Goal: Information Seeking & Learning: Understand process/instructions

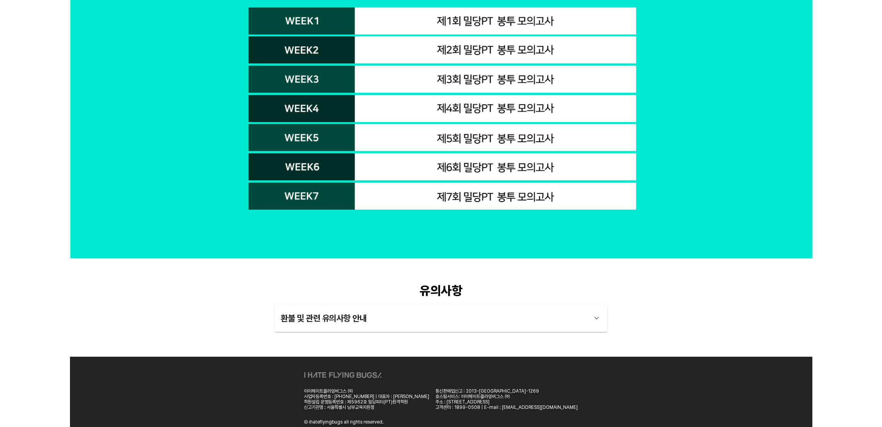
scroll to position [5011, 0]
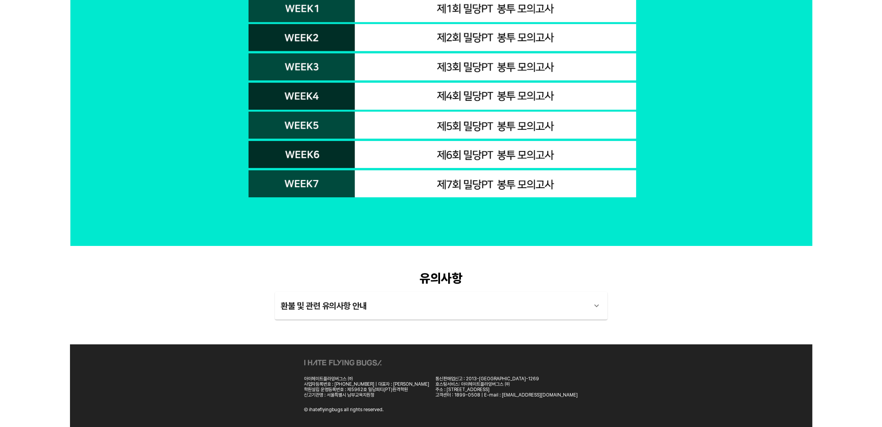
click at [330, 310] on div "환불 및 관련 유의사항 안내" at bounding box center [434, 306] width 306 height 19
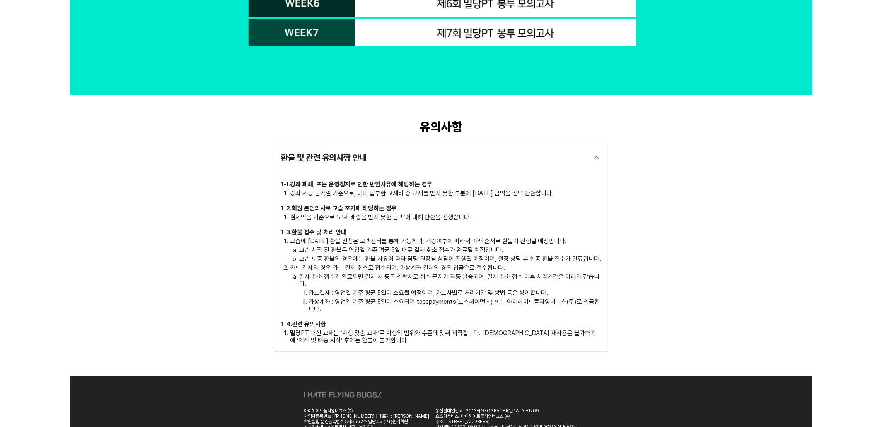
scroll to position [5196, 0]
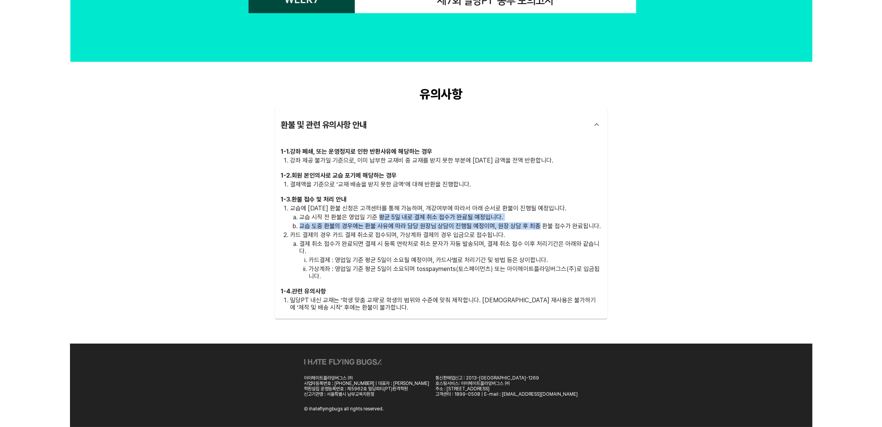
drag, startPoint x: 378, startPoint y: 217, endPoint x: 535, endPoint y: 226, distance: 158.0
click at [535, 226] on ol "교습 시작 전 환불은 영업일 기준 평균 5일 내로 결제 취소 접수가 완료될 예정입니다. 교습 도중 환불의 경우에는 환불 사유에 따라 담당 원장…" at bounding box center [445, 222] width 311 height 16
click at [535, 226] on p "교습 도중 환불의 경우에는 환불 사유에 따라 담당 원장님 상담이 진행될 예정이며, 원장 상담 후 최종 환불 접수가 완료됩니다." at bounding box center [450, 226] width 301 height 7
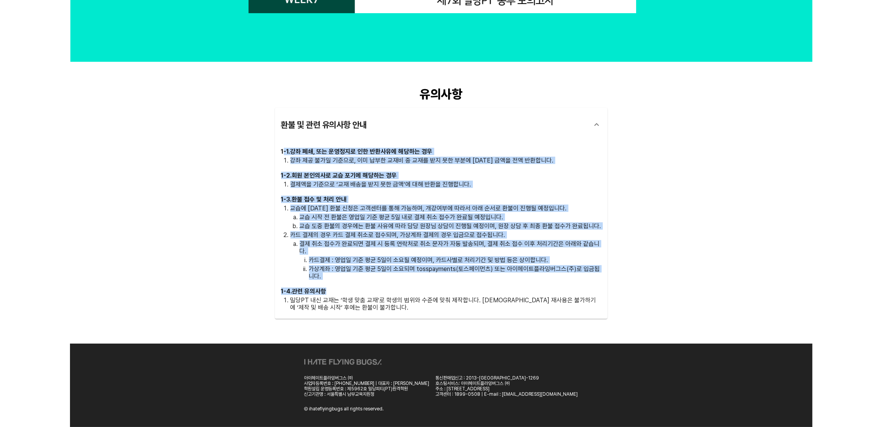
drag, startPoint x: 284, startPoint y: 148, endPoint x: 505, endPoint y: 298, distance: 266.6
click at [505, 297] on div "1 - 1 . 강좌 폐쇄, 또는 운영정지로 인한 반환사유에 해당하는 경우 강좌 제공 불가일 기준으로, 이미 납부한 교재비 중 교재를 받지 못한…" at bounding box center [441, 230] width 320 height 165
click at [505, 298] on p "밀당PT 내신 교재는 ‘학생 맞춤 교재’로 학생의 범위와 수준에 맞춰 제작합니다. [DEMOGRAPHIC_DATA] 재사용은 불가하기에 ‘제작…" at bounding box center [445, 304] width 311 height 15
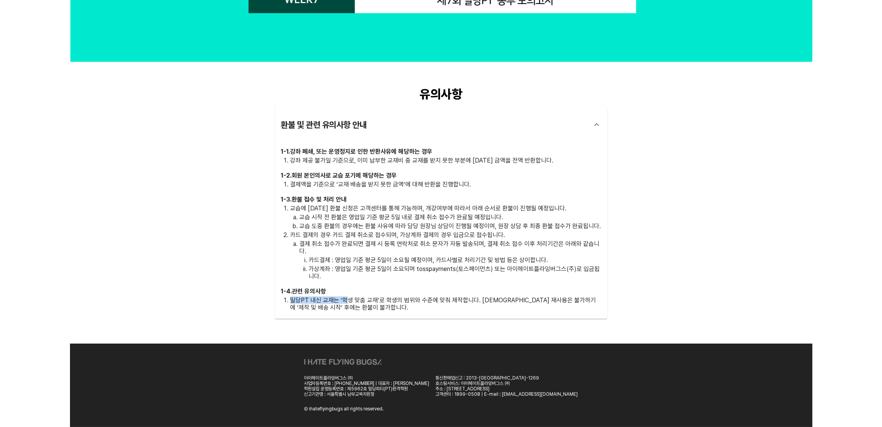
drag, startPoint x: 291, startPoint y: 300, endPoint x: 346, endPoint y: 299, distance: 54.9
click at [346, 299] on p "밀당PT 내신 교재는 ‘학생 맞춤 교재’로 학생의 범위와 수준에 맞춰 제작합니다. [DEMOGRAPHIC_DATA] 재사용은 불가하기에 ‘제작…" at bounding box center [445, 304] width 311 height 15
drag, startPoint x: 290, startPoint y: 300, endPoint x: 324, endPoint y: 300, distance: 33.6
click at [324, 300] on p "밀당PT 내신 교재는 ‘학생 맞춤 교재’로 학생의 범위와 수준에 맞춰 제작합니다. [DEMOGRAPHIC_DATA] 재사용은 불가하기에 ‘제작…" at bounding box center [445, 304] width 311 height 15
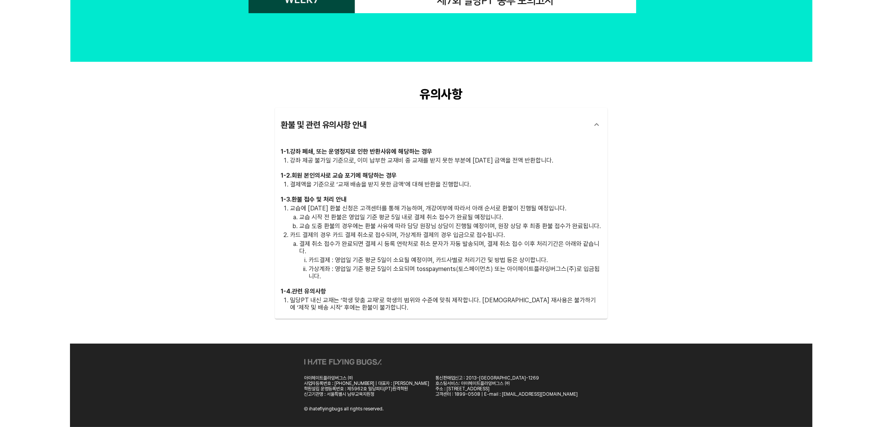
click at [400, 302] on p "밀당PT 내신 교재는 ‘학생 맞춤 교재’로 학생의 범위와 수준에 맞춰 제작합니다. [DEMOGRAPHIC_DATA] 재사용은 불가하기에 ‘제작…" at bounding box center [445, 304] width 311 height 15
click at [421, 255] on li "결제 취소 접수가 완료되면 결제 시 등록 연락처로 취소 문자가 자동 발송되며, 결제 취소 접수 이후 처리기간은 아래와 같습니다. 카드결제 : …" at bounding box center [450, 260] width 301 height 40
click at [437, 87] on div "유의사항" at bounding box center [441, 94] width 332 height 15
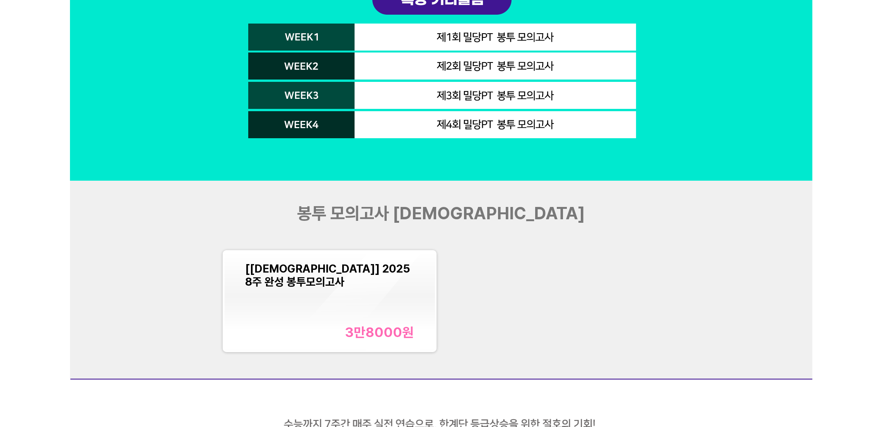
scroll to position [2645, 0]
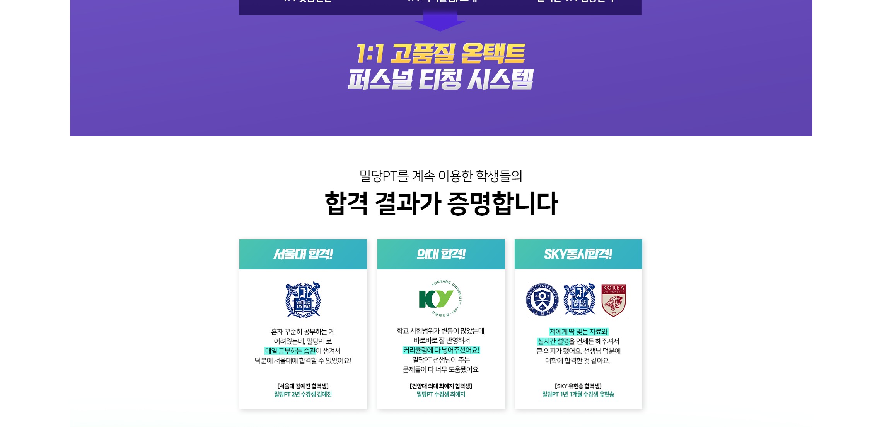
scroll to position [4496, 0]
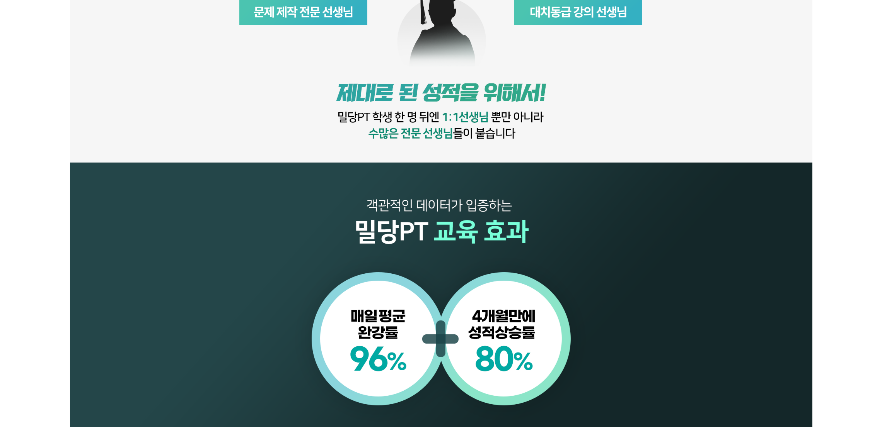
scroll to position [521, 0]
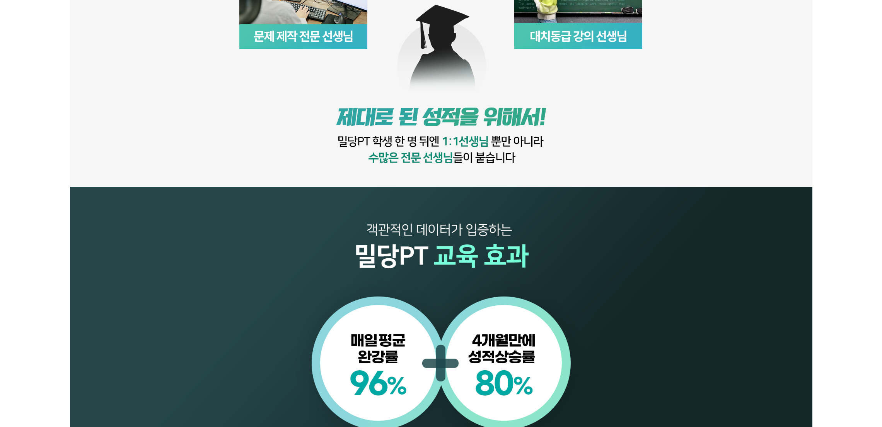
drag, startPoint x: 711, startPoint y: 87, endPoint x: 672, endPoint y: 87, distance: 39.0
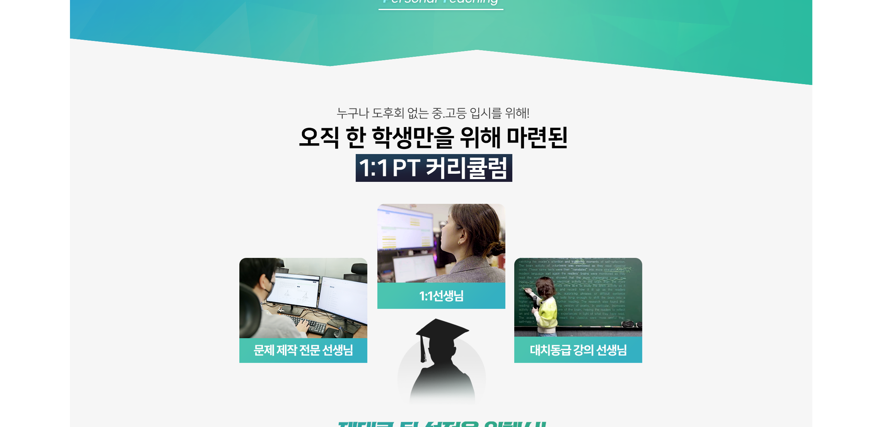
scroll to position [0, 0]
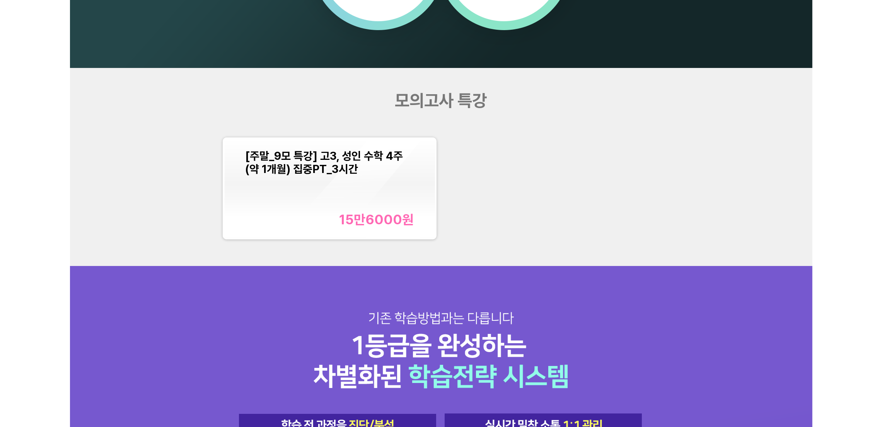
scroll to position [928, 0]
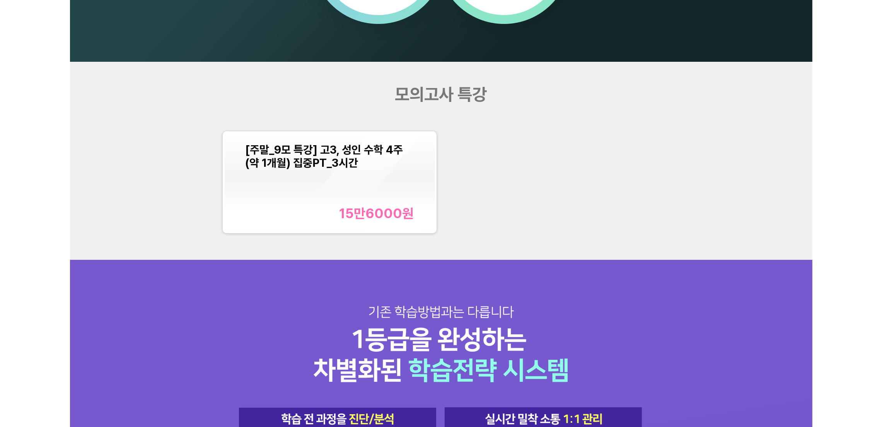
drag, startPoint x: 744, startPoint y: 121, endPoint x: 707, endPoint y: 119, distance: 37.5
click at [745, 121] on div "모의고사 특강 [주말_9모 특강] 고3, 성인 수학 4주(약 1개월) 집중PT_3시간 15만6000 원" at bounding box center [441, 161] width 742 height 198
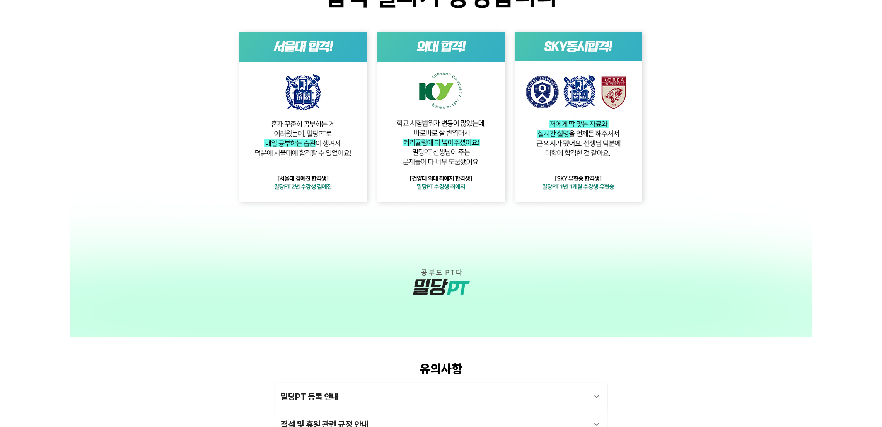
scroll to position [1971, 0]
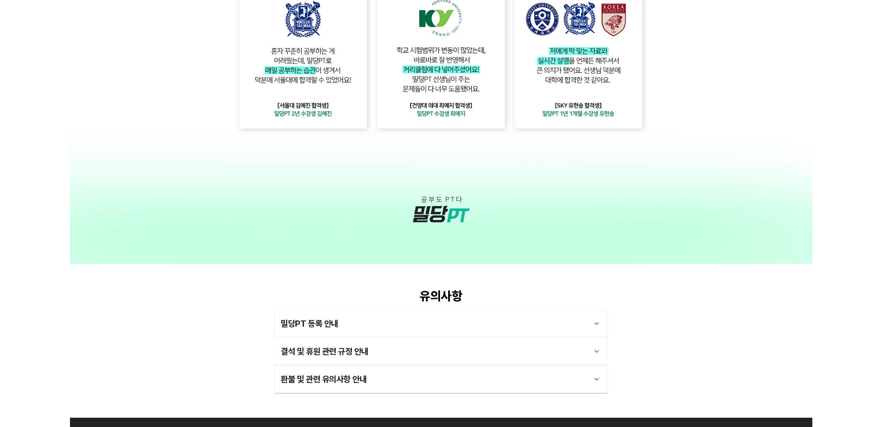
click at [395, 324] on div "밀당PT 등록 안내" at bounding box center [434, 324] width 306 height 19
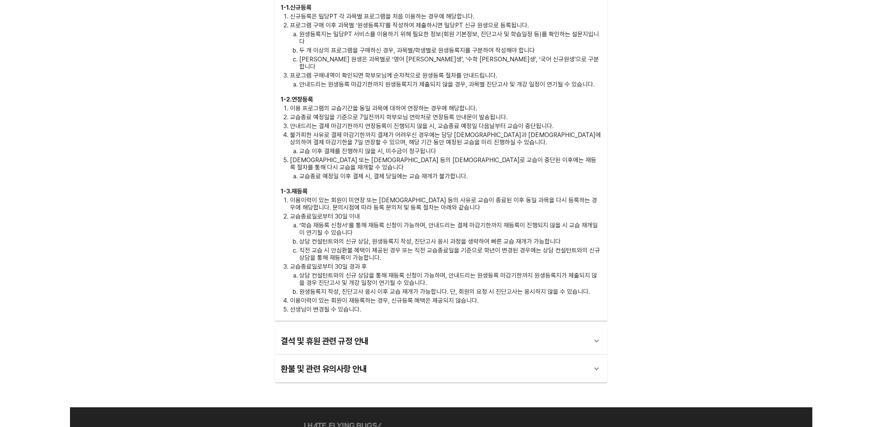
scroll to position [2319, 0]
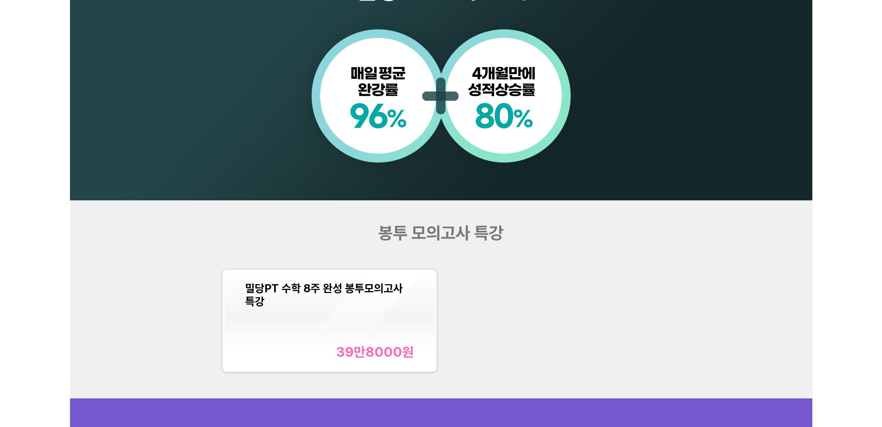
scroll to position [1101, 0]
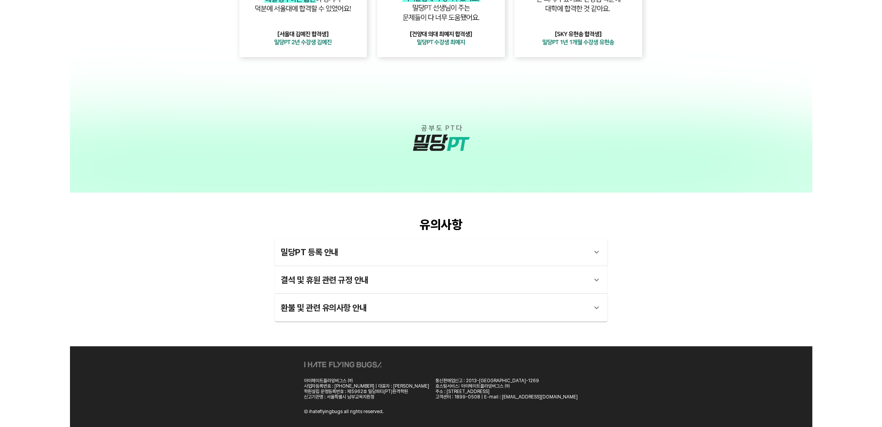
scroll to position [2045, 0]
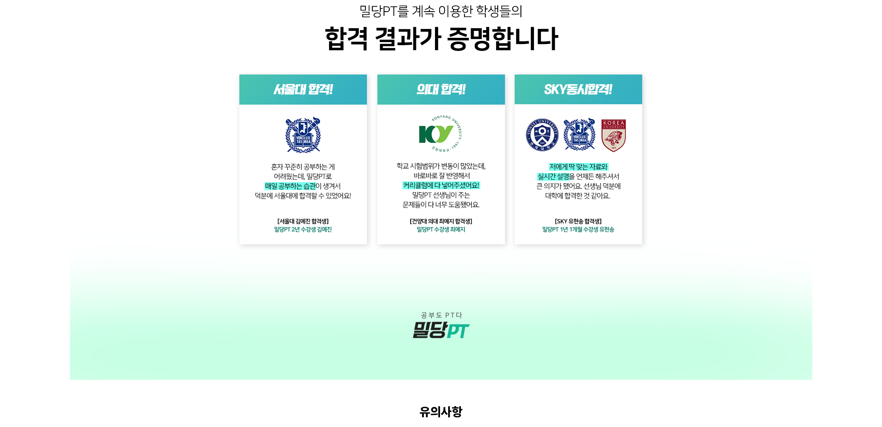
scroll to position [2045, 0]
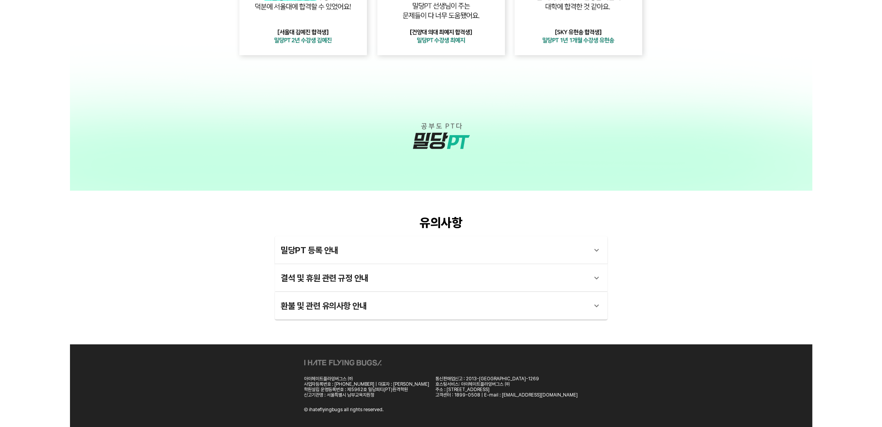
click at [334, 255] on div "밀당PT 등록 안내" at bounding box center [434, 250] width 306 height 19
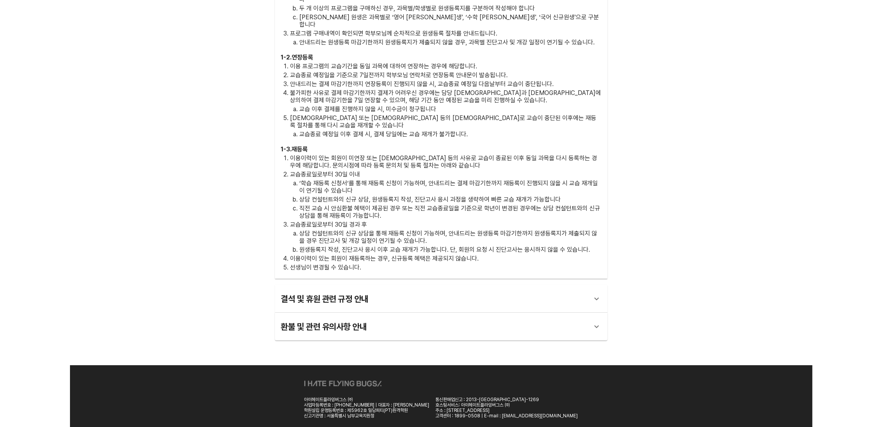
scroll to position [2361, 0]
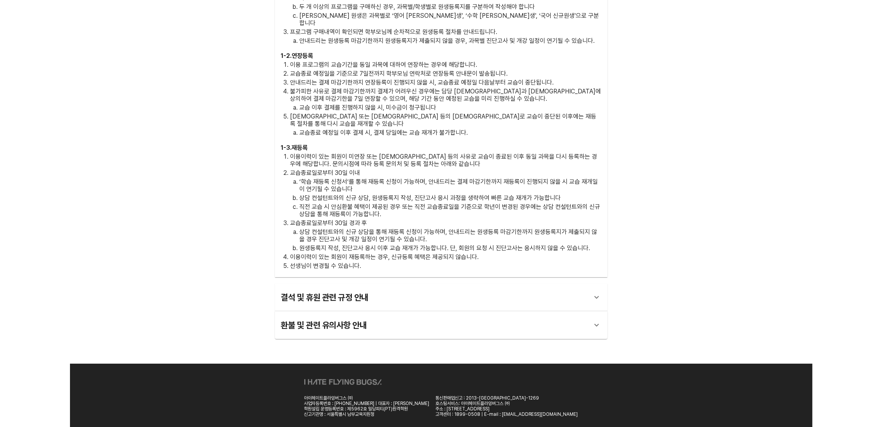
click at [352, 288] on div "결석 및 휴원 관련 규정 안내" at bounding box center [434, 297] width 306 height 19
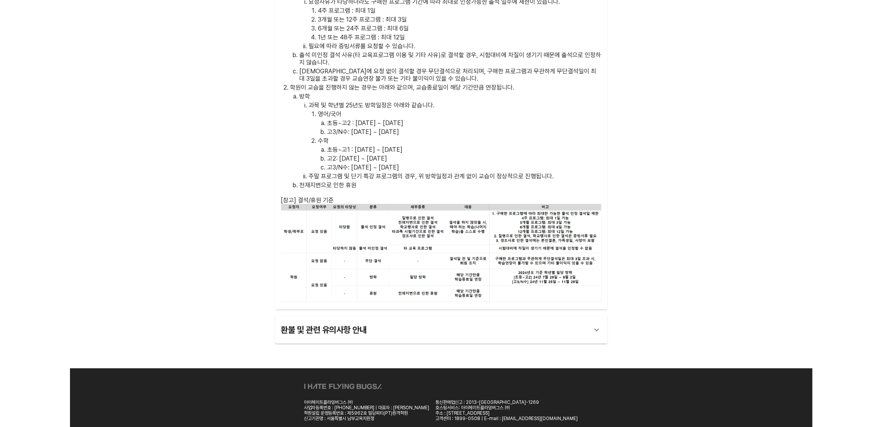
click at [356, 321] on div "환불 및 관련 유의사항 안내" at bounding box center [434, 330] width 306 height 19
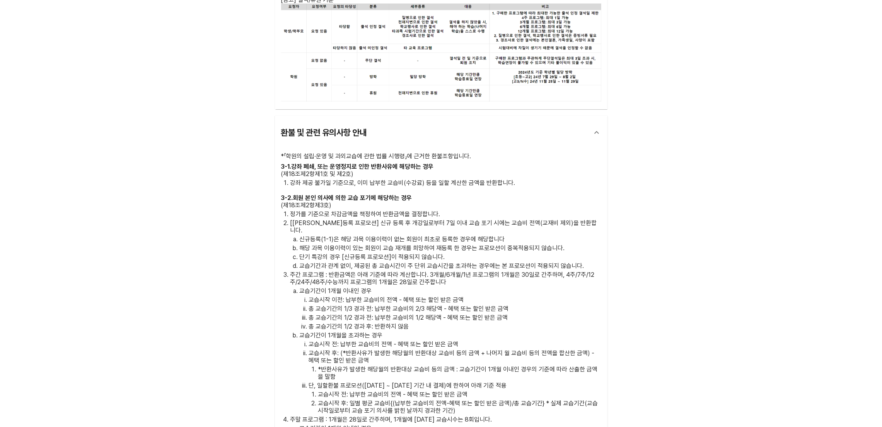
scroll to position [3037, 0]
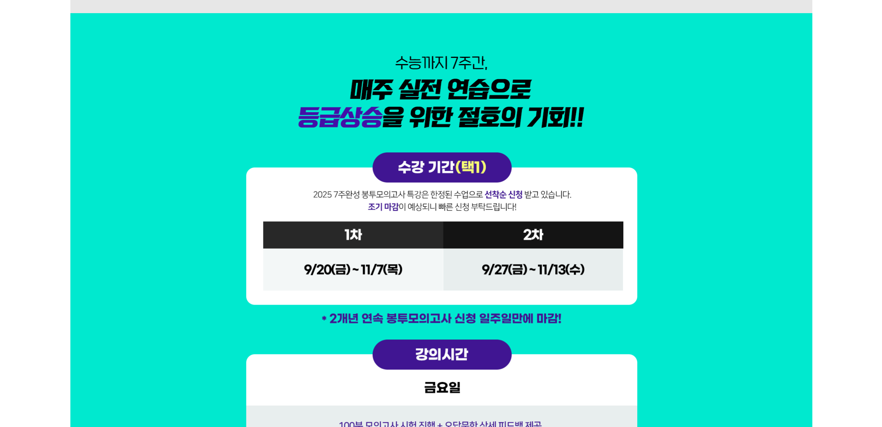
scroll to position [5011, 0]
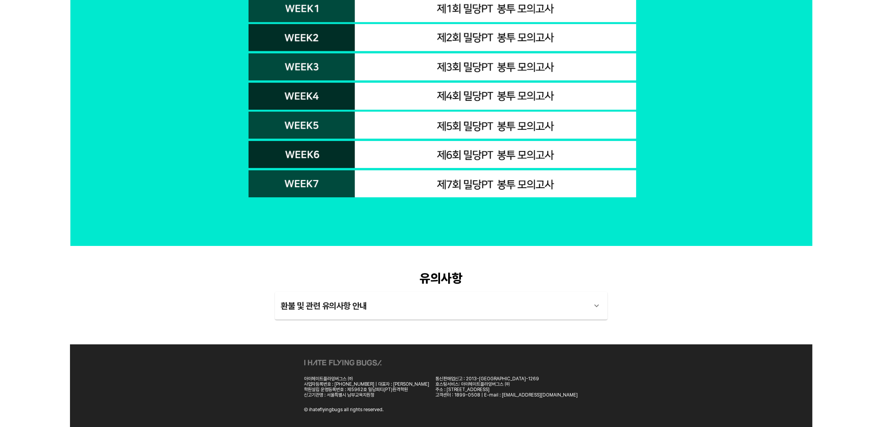
drag, startPoint x: 750, startPoint y: 281, endPoint x: 643, endPoint y: 295, distance: 107.7
click at [750, 281] on div "유의사항 환불 및 관련 유의사항 안내 1 - 1 . 강좌 폐쇄, 또는 운영정지로 인한 반환사유에 해당하는 경우 강좌 제공 불가일 기준으로, 이…" at bounding box center [441, 296] width 742 height 98
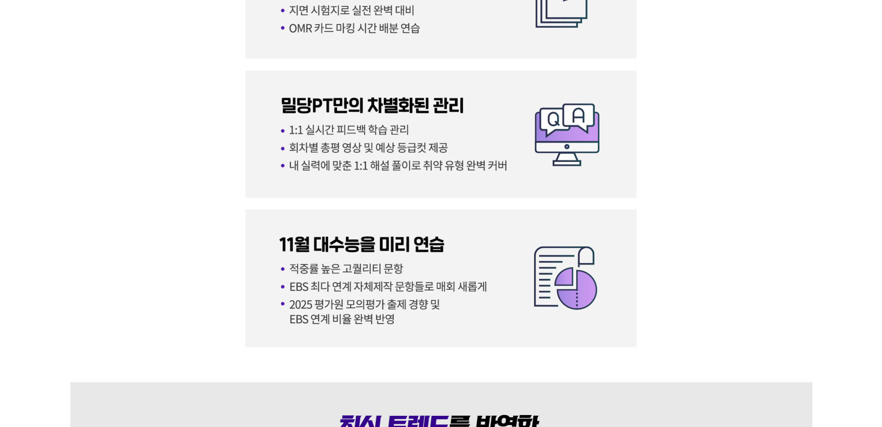
scroll to position [3826, 0]
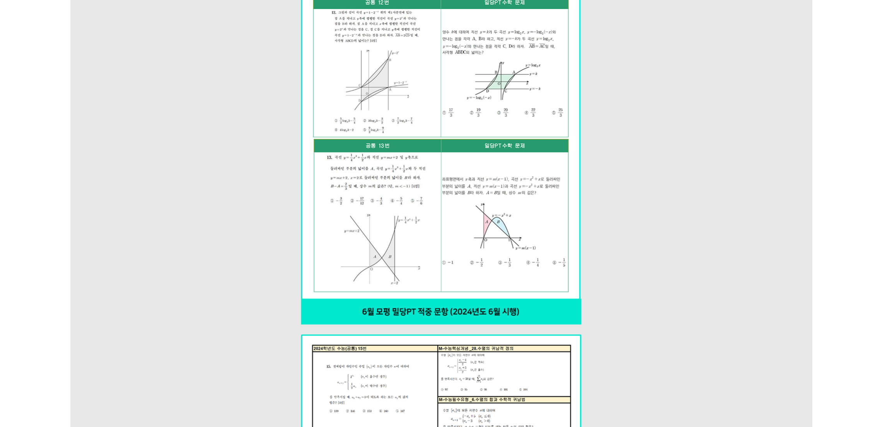
click at [716, 131] on img at bounding box center [441, 326] width 742 height 2210
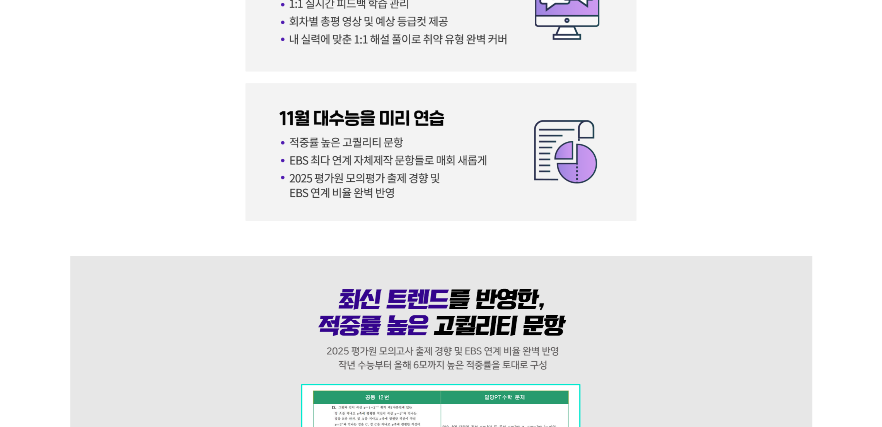
scroll to position [3305, 0]
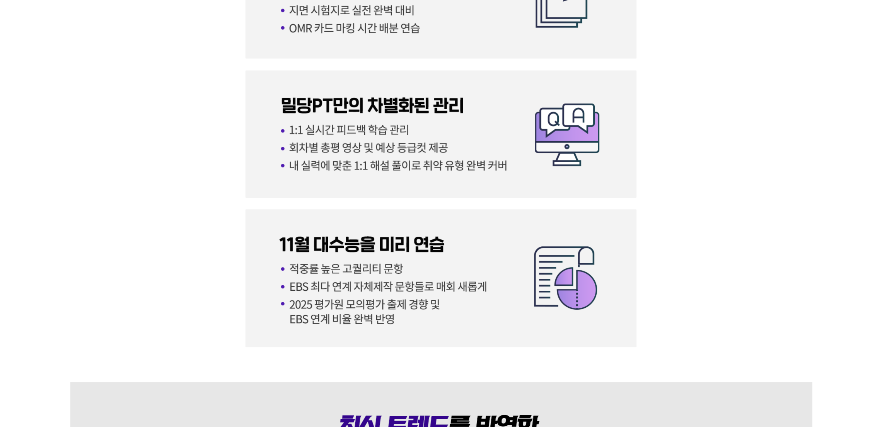
drag, startPoint x: 736, startPoint y: 148, endPoint x: 734, endPoint y: 109, distance: 39.1
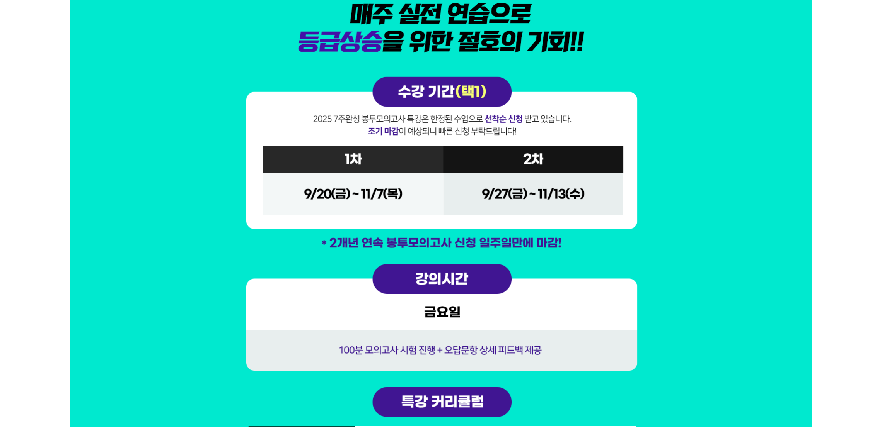
scroll to position [5011, 0]
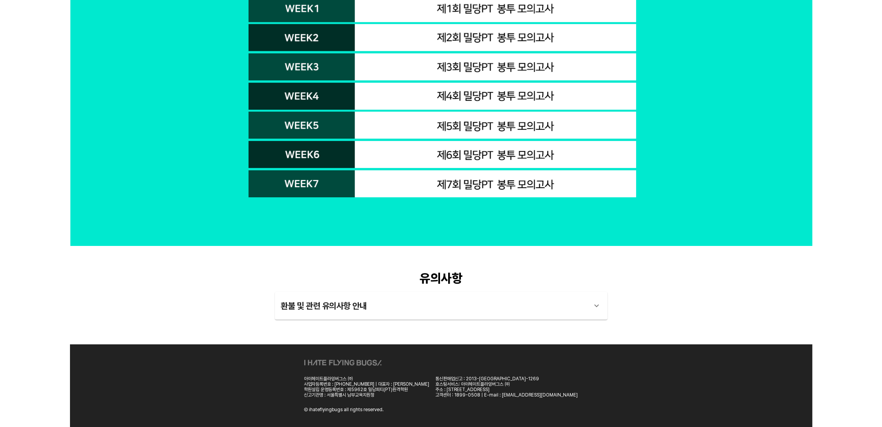
click at [346, 305] on div "환불 및 관련 유의사항 안내" at bounding box center [434, 306] width 306 height 19
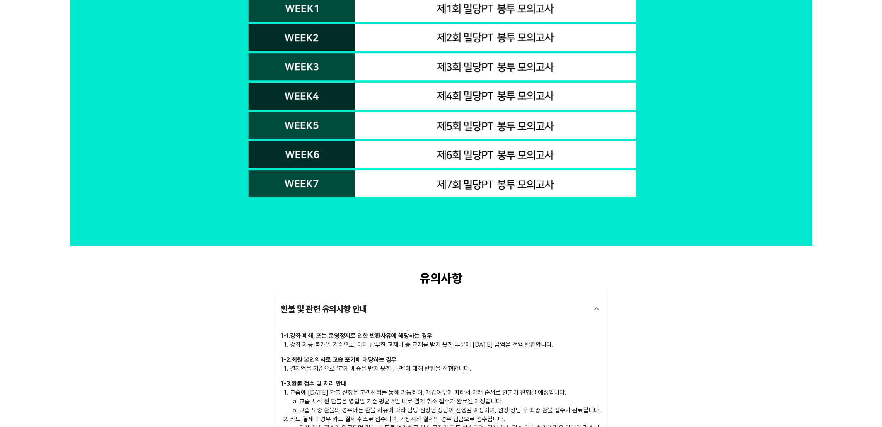
scroll to position [5196, 0]
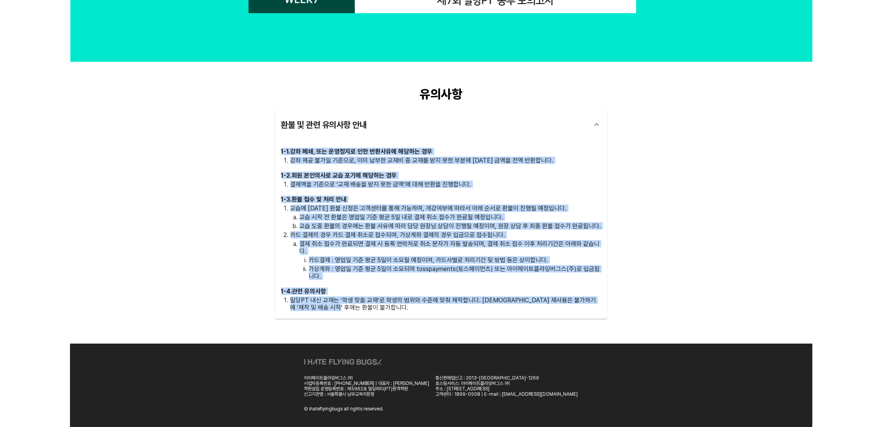
drag, startPoint x: 356, startPoint y: 313, endPoint x: 280, endPoint y: 145, distance: 184.7
click at [280, 145] on div "1 - 1 . 강좌 폐쇄, 또는 운영정지로 인한 반환사유에 해당하는 경우 강좌 제공 불가일 기준으로, 이미 납부한 교재비 중 교재를 받지 못한…" at bounding box center [441, 230] width 332 height 177
copy div "4 - 5 . lo ip, do sitam co adipi elit se do ei tem inci, ut lab etd m ali en ad…"
drag, startPoint x: 220, startPoint y: 245, endPoint x: 240, endPoint y: 253, distance: 22.3
click at [220, 245] on div "유의사항 환불 및 관련 유의사항 안내 1 - 1 . 강좌 폐쇄, 또는 운영정지로 인한 반환사유에 해당하는 경우 강좌 제공 불가일 기준으로, 이…" at bounding box center [441, 203] width 742 height 282
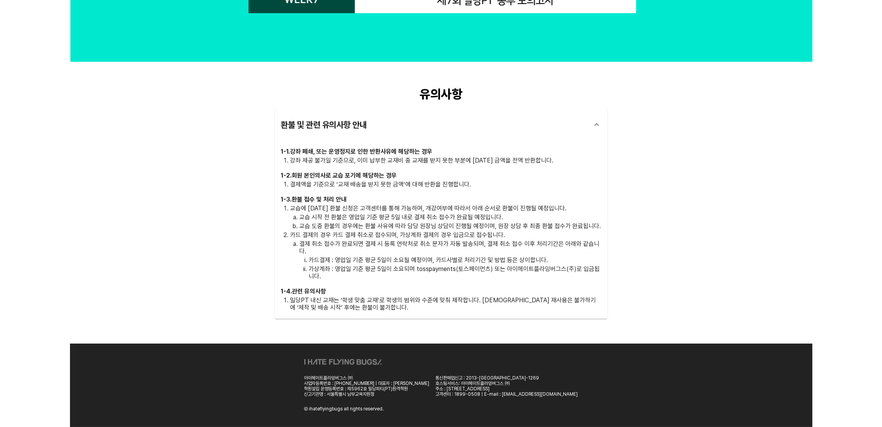
click at [207, 260] on div "유의사항 환불 및 관련 유의사항 안내 1 - 1 . 강좌 폐쇄, 또는 운영정지로 인한 반환사유에 해당하는 경우 강좌 제공 불가일 기준으로, 이…" at bounding box center [441, 203] width 742 height 282
drag, startPoint x: 31, startPoint y: 161, endPoint x: 458, endPoint y: 5, distance: 455.0
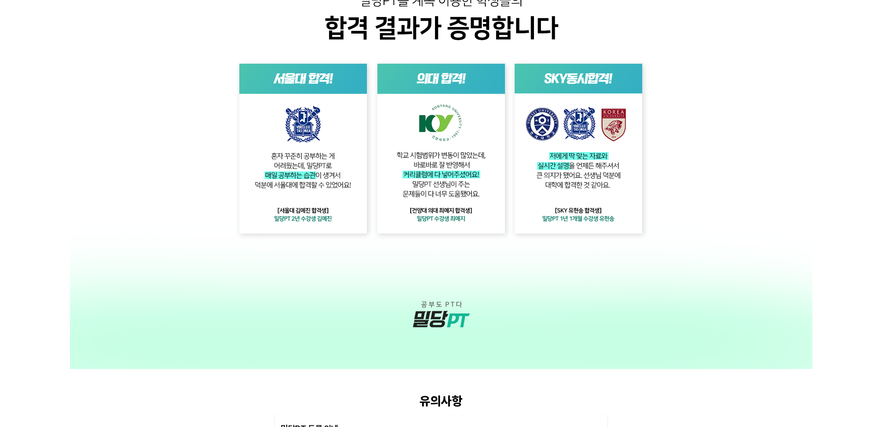
scroll to position [2045, 0]
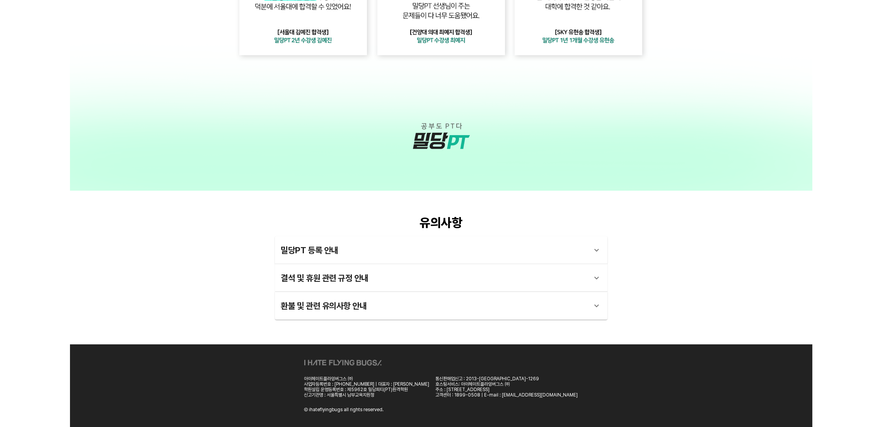
click at [328, 301] on div "환불 및 관련 유의사항 안내" at bounding box center [434, 306] width 306 height 19
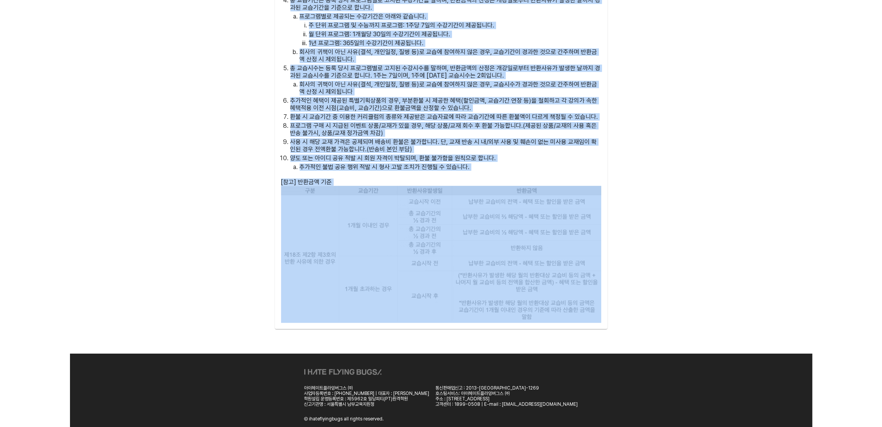
drag, startPoint x: 277, startPoint y: 221, endPoint x: 644, endPoint y: 211, distance: 366.6
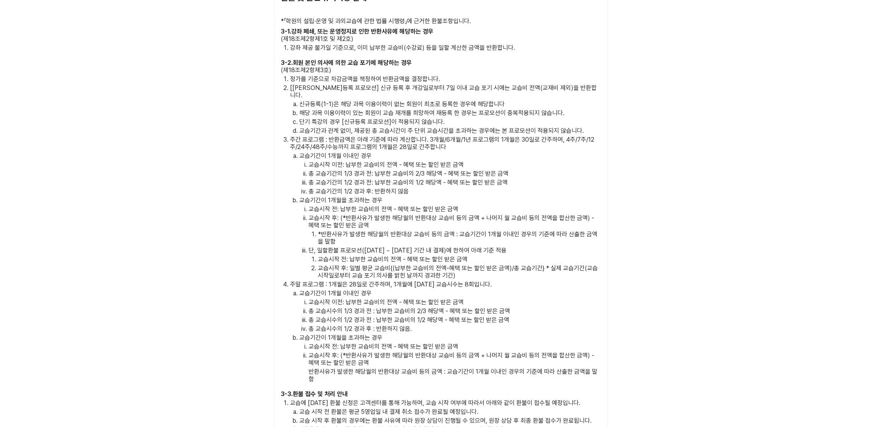
scroll to position [2247, 0]
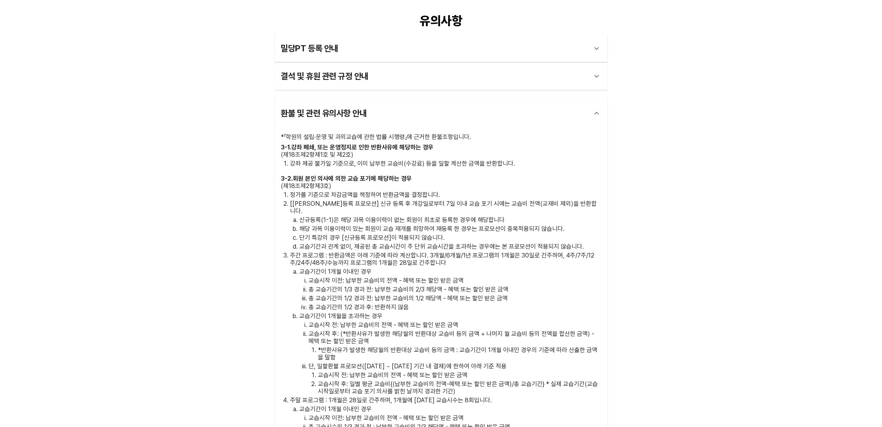
drag, startPoint x: 350, startPoint y: 103, endPoint x: 387, endPoint y: 40, distance: 72.9
click at [353, 101] on div "환불 및 관련 유의사항 안내" at bounding box center [441, 113] width 332 height 34
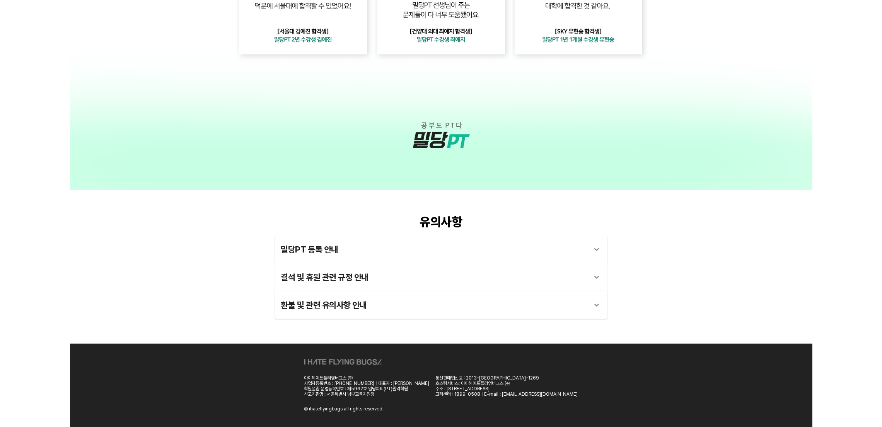
scroll to position [2045, 0]
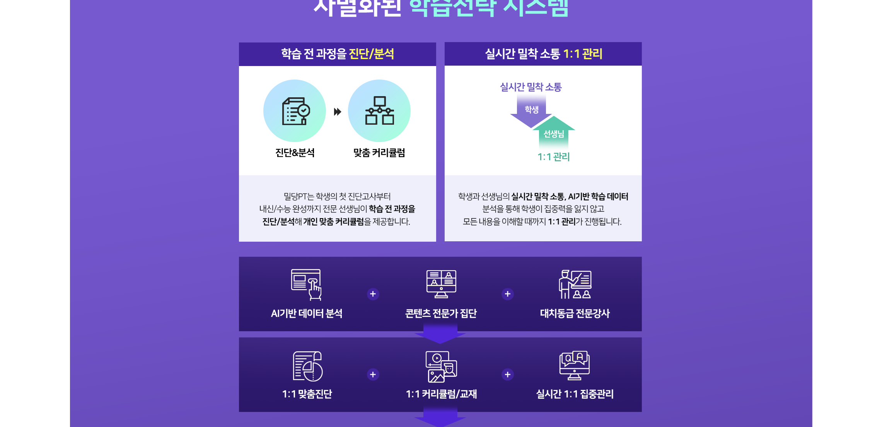
scroll to position [1391, 0]
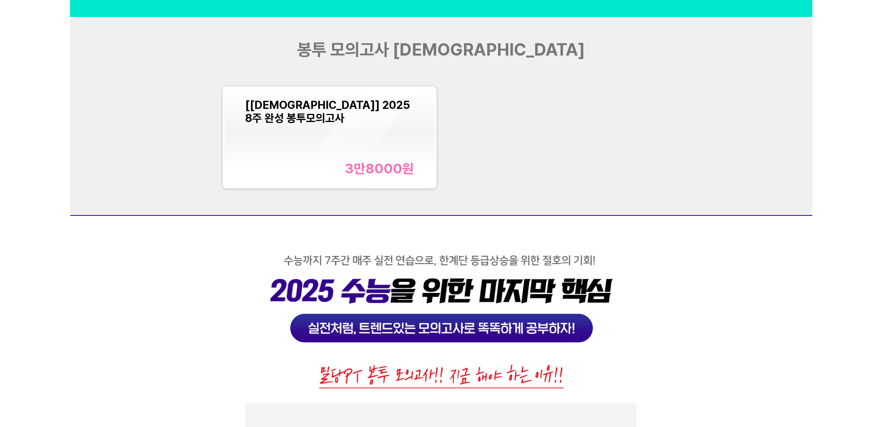
scroll to position [2783, 0]
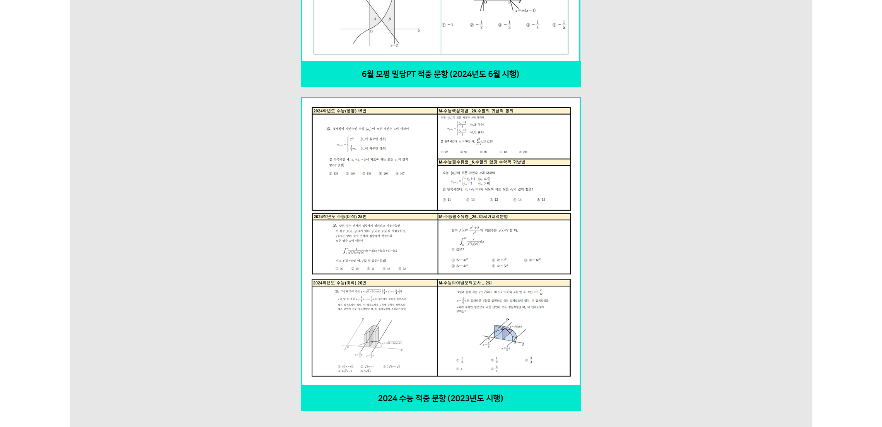
scroll to position [1797, 0]
